Goal: Navigation & Orientation: Find specific page/section

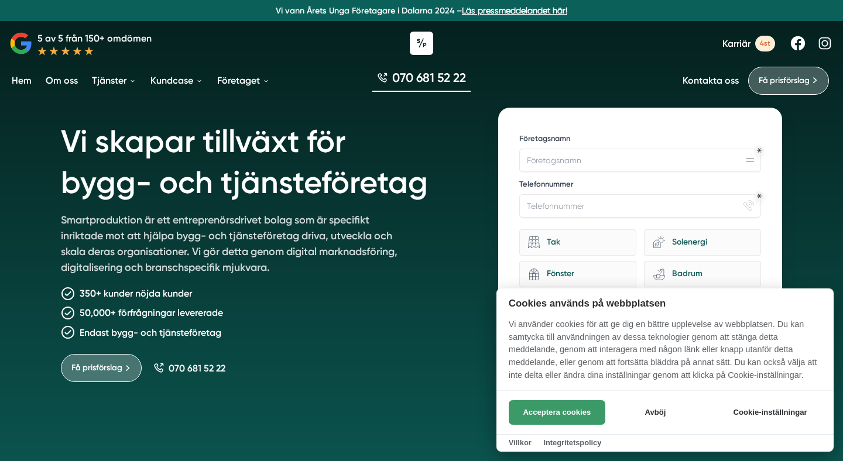
click at [544, 410] on button "Acceptera cookies" at bounding box center [557, 412] width 97 height 25
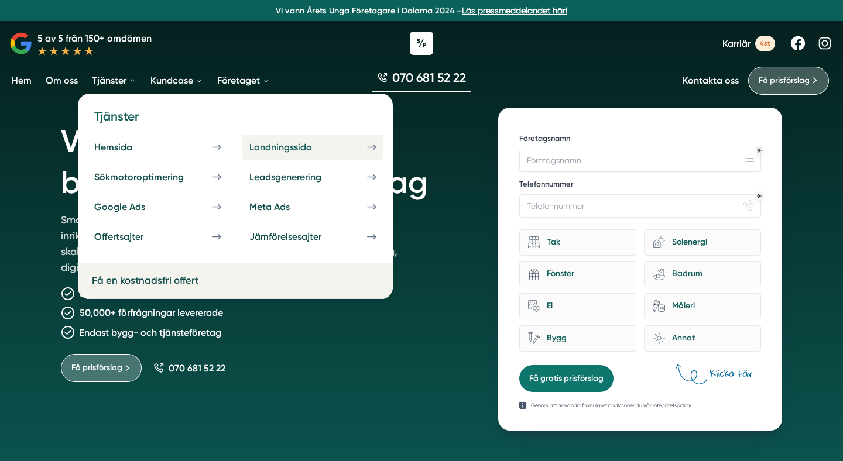
click at [262, 149] on div "Landningssida" at bounding box center [294, 147] width 91 height 11
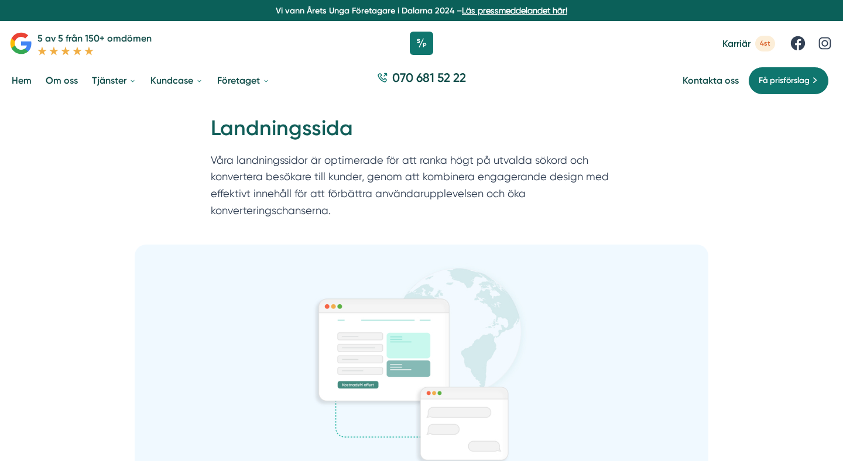
click at [20, 41] on icon at bounding box center [20, 43] width 23 height 23
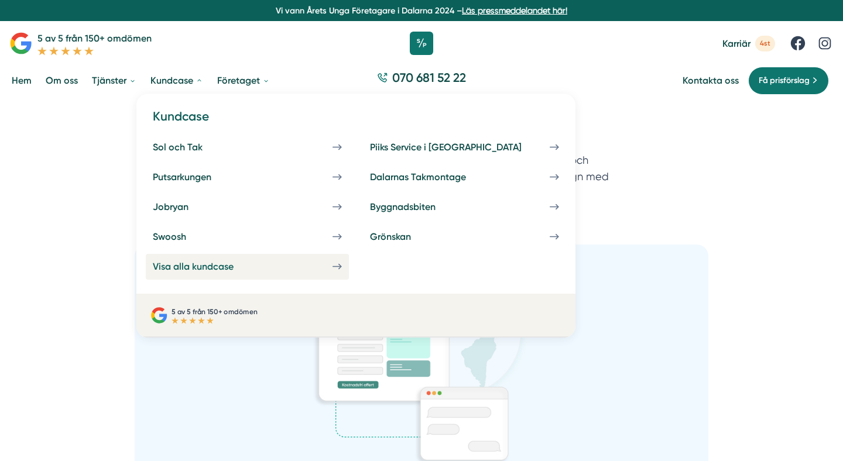
click at [190, 265] on div "Visa alla kundcase" at bounding box center [207, 266] width 109 height 11
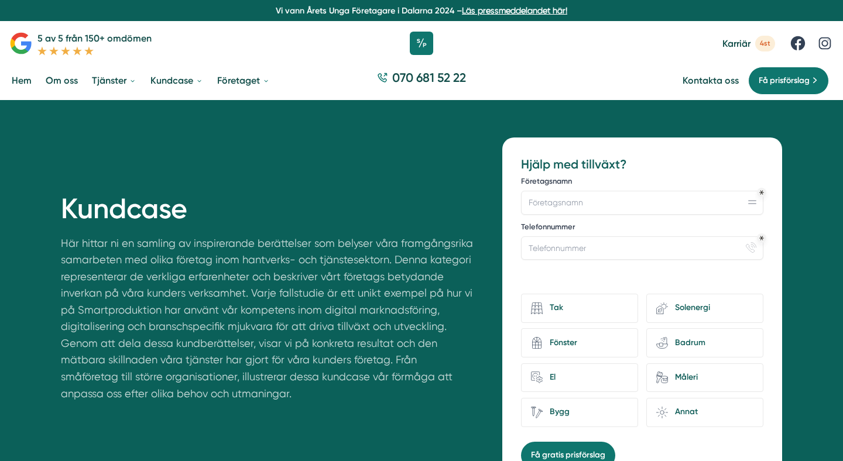
click at [26, 74] on link "Hem" at bounding box center [21, 81] width 25 height 30
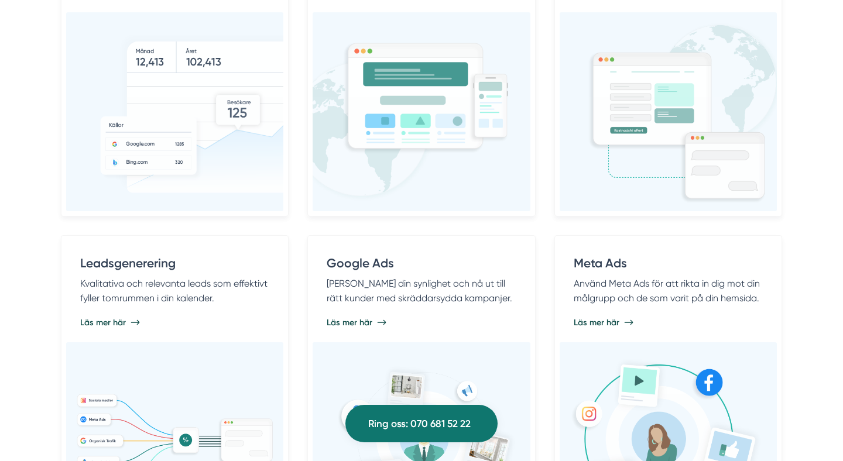
scroll to position [799, 0]
